Goal: Information Seeking & Learning: Learn about a topic

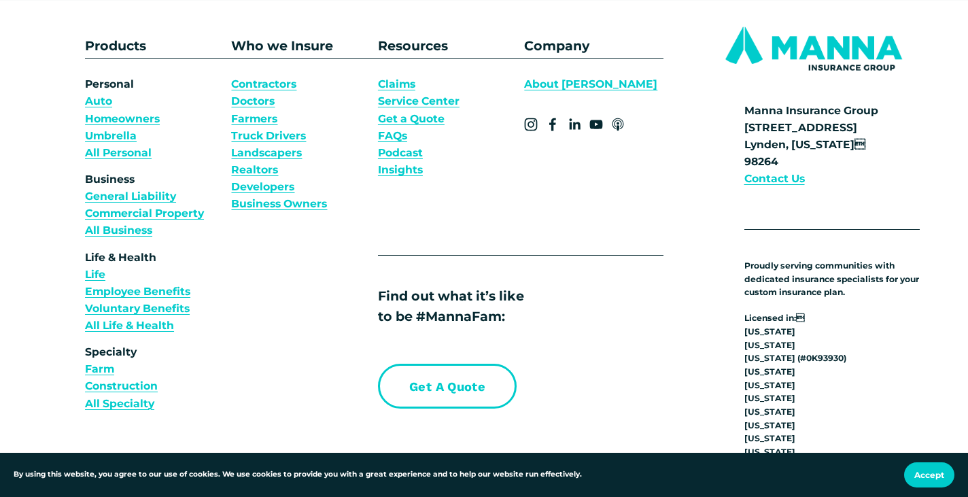
scroll to position [4683, 0]
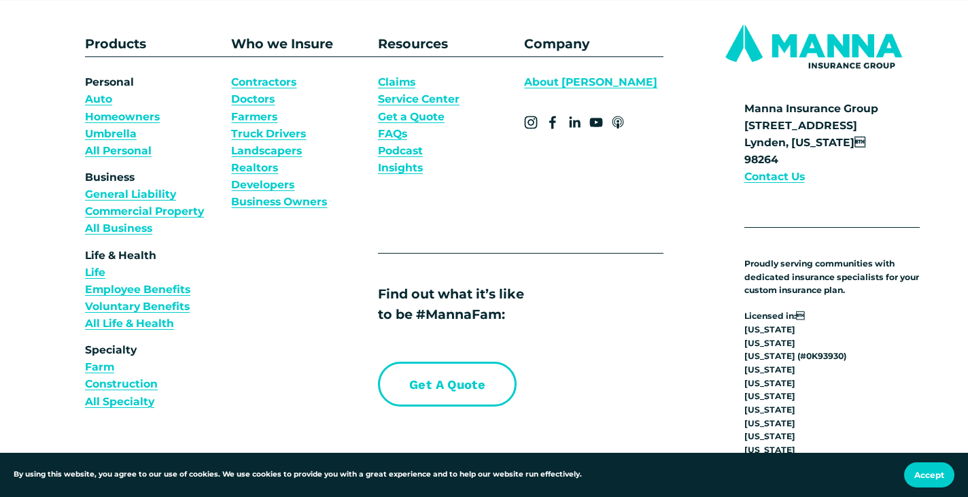
click at [273, 193] on link "Business Owners" at bounding box center [279, 201] width 96 height 17
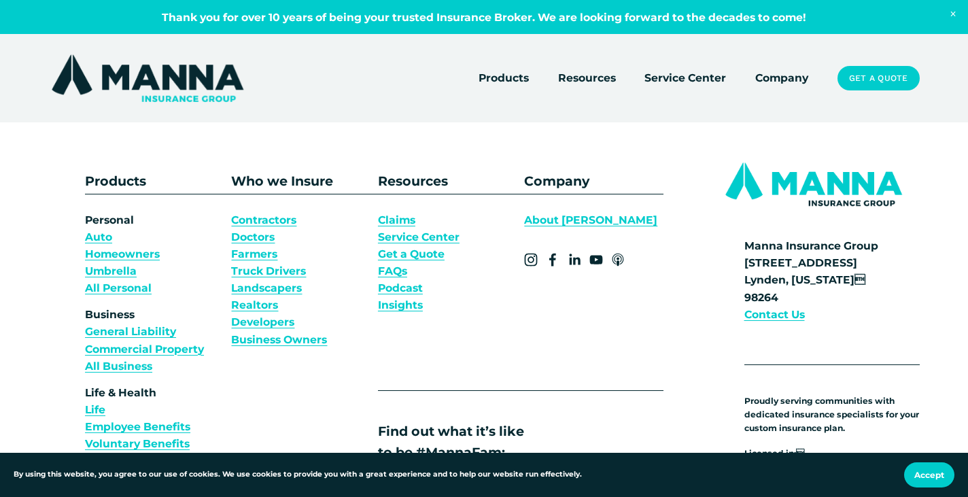
scroll to position [4589, 0]
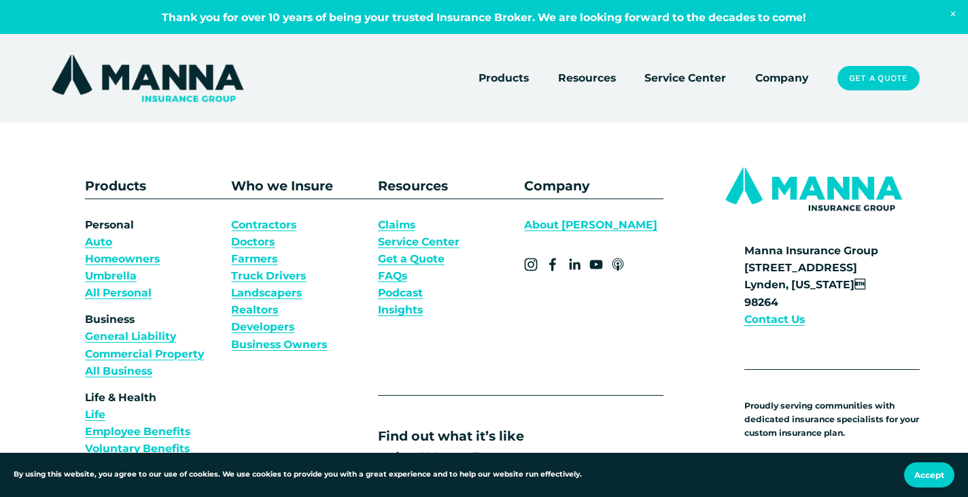
click at [543, 216] on link "About [PERSON_NAME]" at bounding box center [590, 224] width 133 height 17
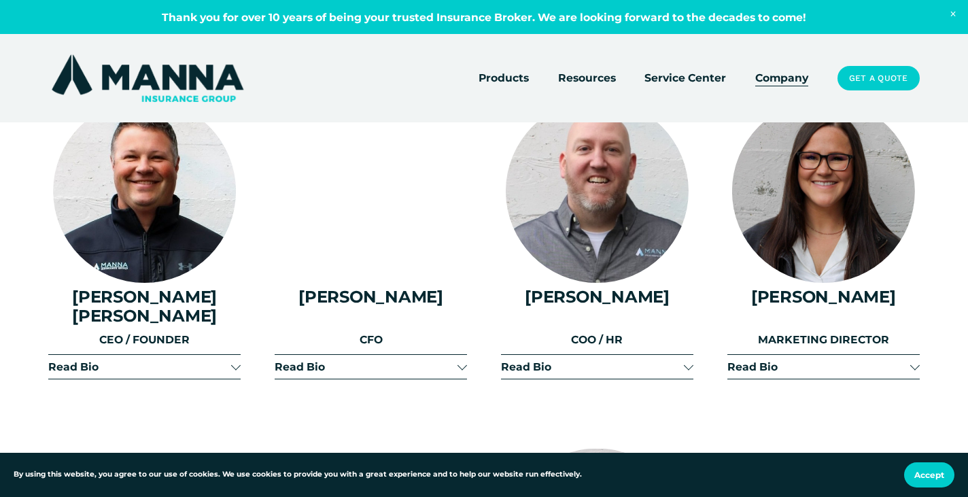
scroll to position [1570, 0]
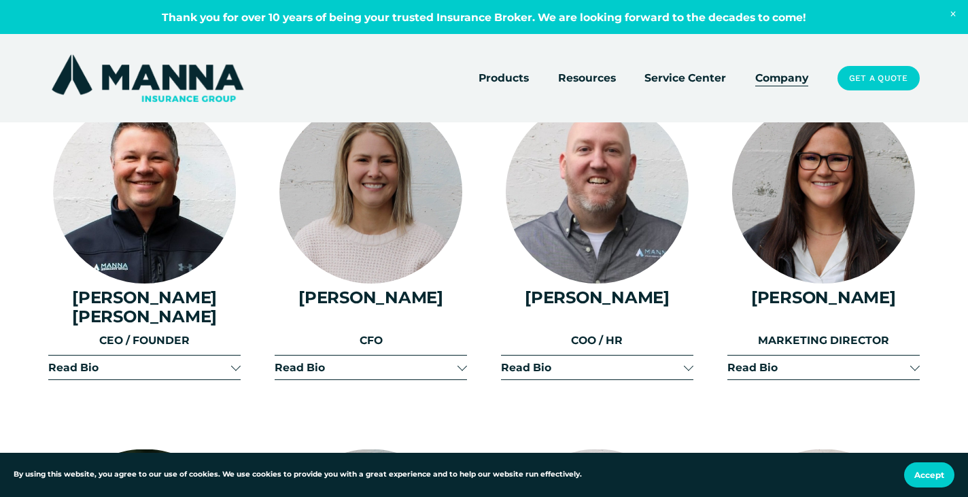
click at [235, 356] on button "Read Bio" at bounding box center [144, 368] width 192 height 24
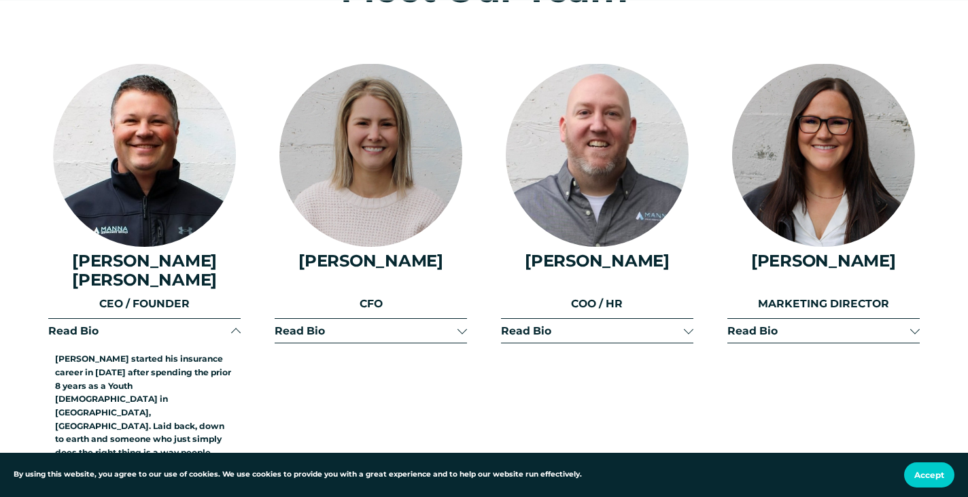
scroll to position [1609, 0]
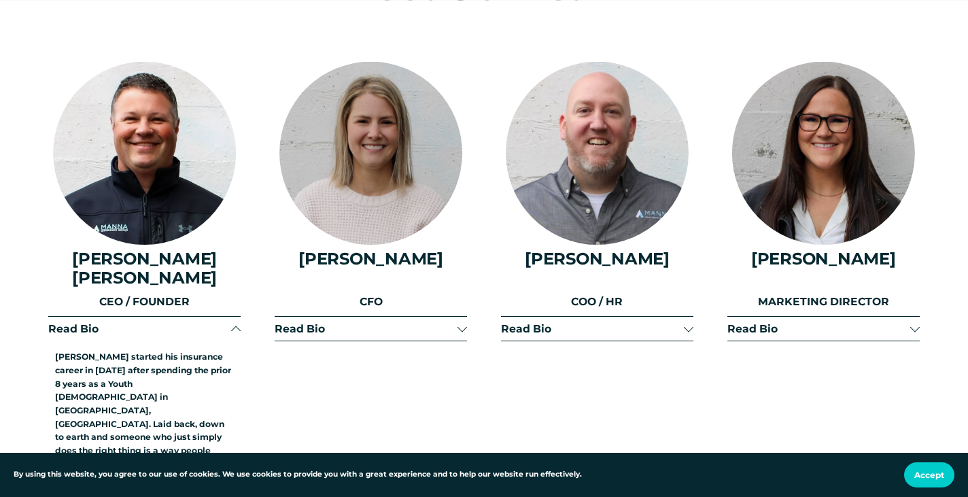
click at [237, 326] on div at bounding box center [236, 331] width 10 height 10
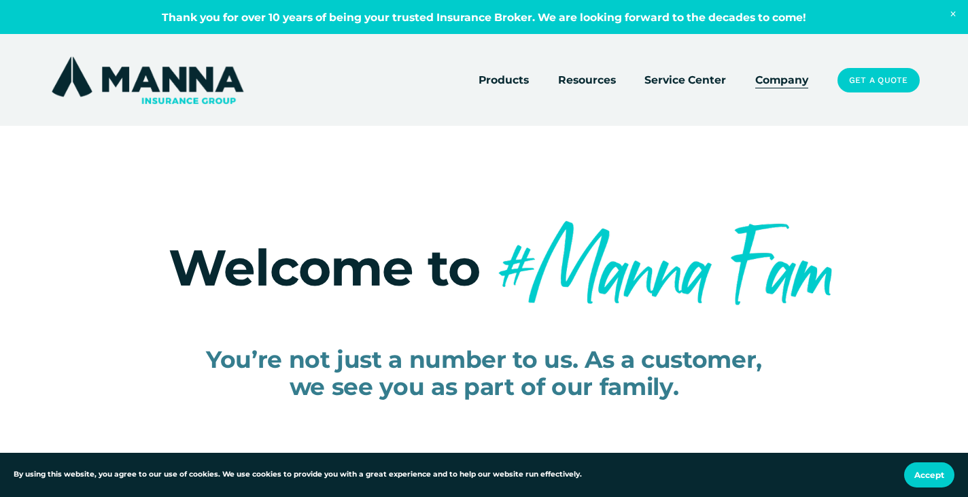
scroll to position [0, 0]
click at [780, 77] on link "Company" at bounding box center [781, 80] width 53 height 19
